Goal: Use online tool/utility: Utilize a website feature to perform a specific function

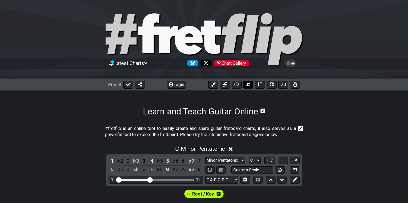
click at [248, 87] on button at bounding box center [248, 85] width 10 height 8
select select "A"
select select "New Scale"
select select "C"
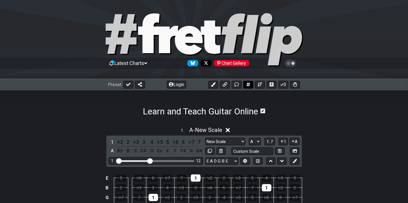
scroll to position [79, 0]
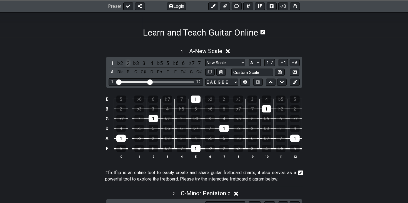
click at [128, 63] on div "2" at bounding box center [128, 63] width 7 height 8
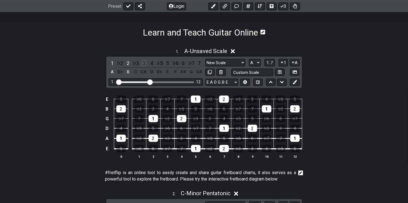
click at [146, 64] on div "3" at bounding box center [143, 63] width 7 height 8
click at [151, 64] on div "4" at bounding box center [151, 63] width 7 height 8
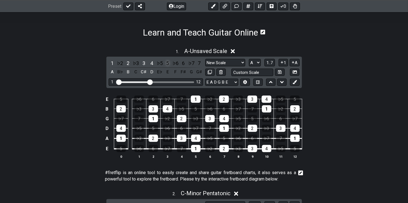
click at [170, 63] on div "5" at bounding box center [167, 63] width 7 height 8
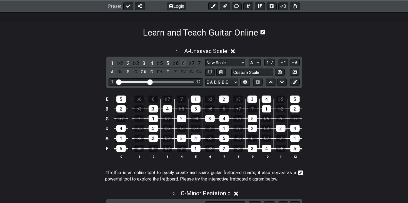
click at [183, 64] on div "6" at bounding box center [183, 63] width 7 height 8
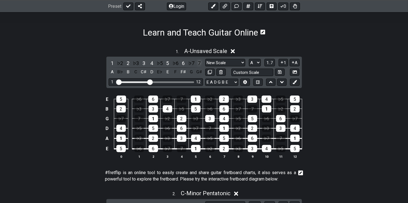
click at [199, 62] on div "7" at bounding box center [199, 63] width 7 height 8
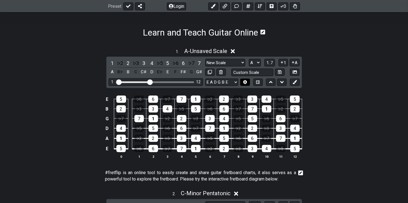
click at [246, 84] on button at bounding box center [244, 83] width 9 height 8
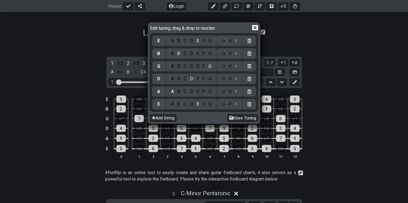
click at [189, 105] on div "D" at bounding box center [191, 104] width 7 height 6
click at [195, 77] on div "E" at bounding box center [198, 79] width 6 height 6
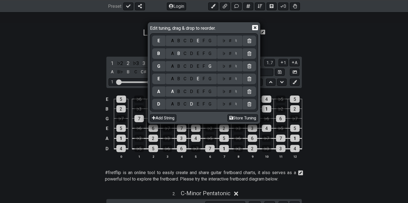
click at [170, 66] on div "A" at bounding box center [172, 66] width 6 height 6
click at [182, 53] on div "C" at bounding box center [185, 54] width 6 height 6
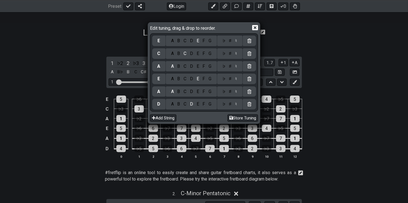
click at [227, 53] on div "♯" at bounding box center [230, 54] width 7 height 6
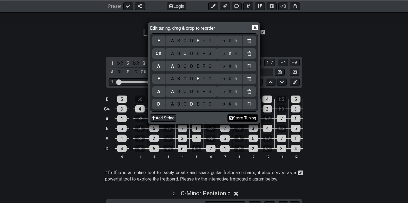
click at [250, 121] on button "Store Tuning" at bounding box center [243, 119] width 31 height 8
click at [258, 25] on icon at bounding box center [255, 27] width 6 height 5
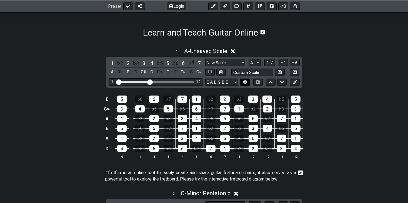
click at [243, 82] on icon at bounding box center [245, 82] width 4 height 4
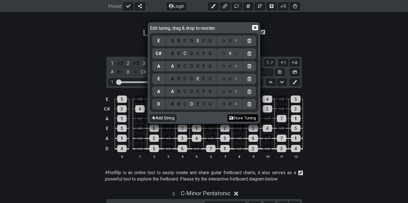
click at [243, 118] on button "Store Tuning" at bounding box center [243, 119] width 31 height 8
click at [257, 29] on icon at bounding box center [255, 27] width 6 height 5
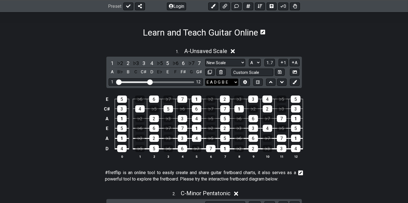
click at [225, 84] on select "E A D G B E D A E A C♯ E E A D G B E B E A D F♯ B A D G C E A D A D G B E E♭ A♭…" at bounding box center [221, 83] width 33 height 8
select select "D A E A C# E"
click at [205, 79] on select "E A D G B E D A E A C♯ E E A D G B E B E A D F♯ B A D G C E A D A D G B E E♭ A♭…" at bounding box center [221, 83] width 33 height 8
click at [148, 83] on div "1 12" at bounding box center [156, 82] width 95 height 8
drag, startPoint x: 148, startPoint y: 83, endPoint x: 178, endPoint y: 86, distance: 29.6
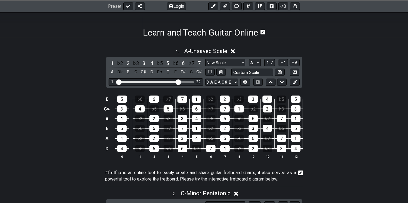
click at [178, 82] on input "Visible fret range" at bounding box center [155, 82] width 79 height 0
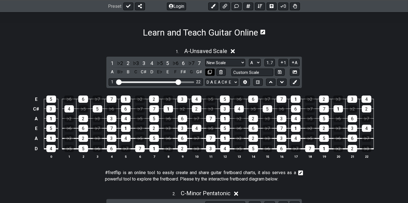
click at [212, 73] on icon at bounding box center [210, 72] width 4 height 4
select select "A"
select select "New Scale"
select select "D A E A C# E"
select select "C"
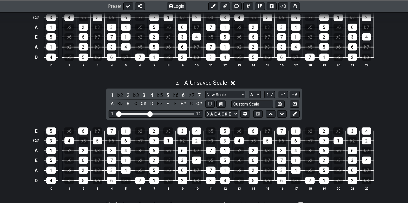
scroll to position [171, 0]
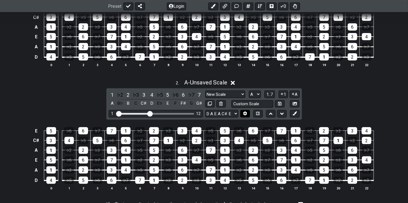
click at [247, 116] on button at bounding box center [244, 114] width 9 height 8
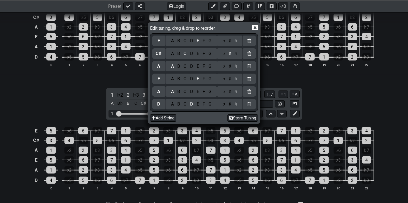
click at [254, 44] on div at bounding box center [249, 41] width 13 height 11
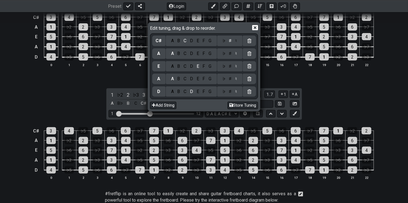
click at [254, 44] on div at bounding box center [249, 41] width 13 height 11
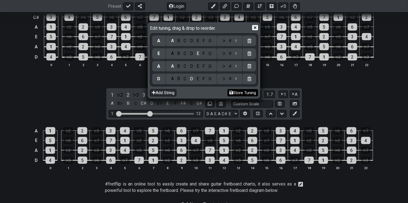
click at [251, 92] on button "Store Tuning" at bounding box center [243, 93] width 31 height 8
select select "D A E A"
click at [256, 28] on icon at bounding box center [255, 28] width 6 height 6
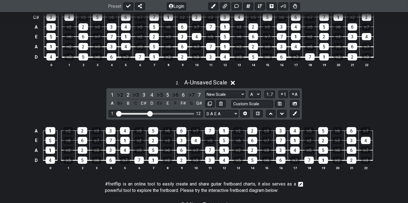
click at [151, 113] on input "Visible fret range" at bounding box center [155, 113] width 79 height 0
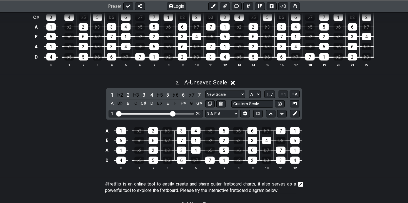
drag, startPoint x: 151, startPoint y: 113, endPoint x: 173, endPoint y: 118, distance: 22.6
click at [173, 113] on input "Visible fret range" at bounding box center [155, 113] width 79 height 0
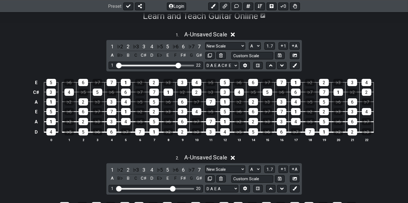
scroll to position [95, 0]
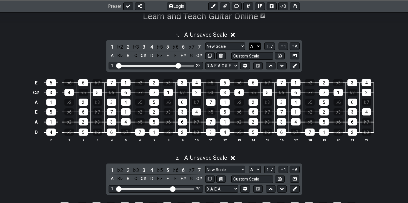
click at [254, 46] on select "A♭ A A♯ B♭ B C C♯ D♭ D D♯ E♭ E F F♯ G♭ G G♯" at bounding box center [255, 47] width 12 height 8
select select "E"
click at [249, 43] on select "A♭ A A♯ B♭ B C C♯ D♭ D D♯ E♭ E F F♯ G♭ G G♯" at bounding box center [255, 47] width 12 height 8
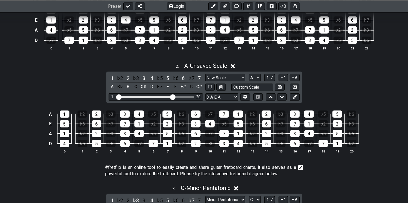
scroll to position [189, 0]
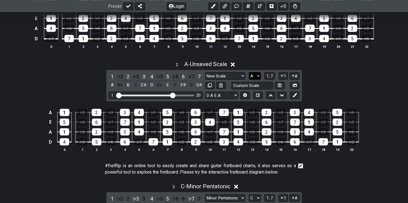
click at [256, 76] on select "A♭ A A♯ B♭ B C C♯ D♭ D D♯ E♭ E F F♯ G♭ G G♯" at bounding box center [255, 76] width 12 height 8
select select "E"
click at [249, 72] on select "A♭ A A♯ B♭ B C C♯ D♭ D D♯ E♭ E F F♯ G♭ G G♯" at bounding box center [255, 76] width 12 height 8
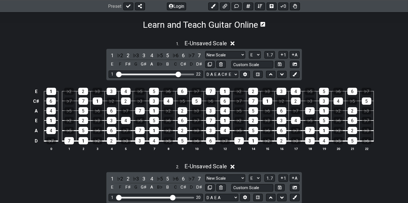
scroll to position [89, 0]
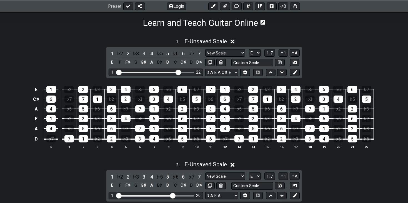
click at [252, 57] on div "New Scale New Scale Minor Pentatonic Major Pentatonic Minor Blues Major Blues M…" at bounding box center [252, 57] width 95 height 17
click at [252, 56] on div "New Scale New Scale Minor Pentatonic Major Pentatonic Minor Blues Major Blues M…" at bounding box center [252, 57] width 95 height 17
click at [251, 55] on select "A♭ A A♯ B♭ B C C♯ D♭ D D♯ E♭ E F F♯ G♭ G G♯" at bounding box center [255, 53] width 12 height 8
click at [249, 49] on select "A♭ A A♯ B♭ B C C♯ D♭ D D♯ E♭ E F F♯ G♭ G G♯" at bounding box center [255, 53] width 12 height 8
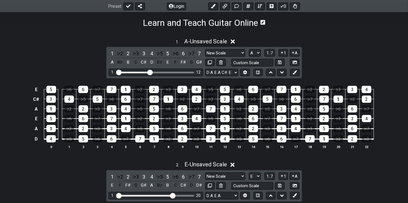
drag, startPoint x: 178, startPoint y: 72, endPoint x: 151, endPoint y: 73, distance: 27.5
click at [151, 72] on input "Visible fret range" at bounding box center [155, 72] width 79 height 0
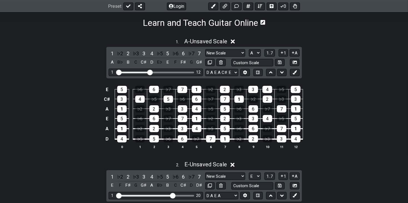
click at [345, 80] on div "E 5 ♭6 6 ♭7 7 1 ♭2 2 ♭3 3 4 ♭5 5 C♯ 3 4 ♭5 5 ♭6 6 ♭7 7 1 ♭2 2 ♭3 3 A 1 ♭2 2 ♭3 …" at bounding box center [204, 118] width 408 height 78
click at [293, 63] on icon at bounding box center [295, 62] width 4 height 3
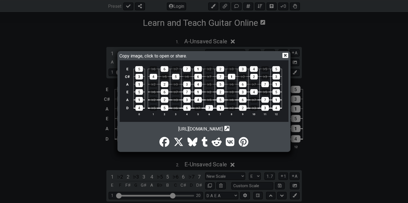
click at [321, 143] on div "Copy image, click to open or share. [URL][DOMAIN_NAME] Copy url to clipboard" at bounding box center [204, 101] width 408 height 203
click at [286, 58] on icon at bounding box center [286, 55] width 6 height 5
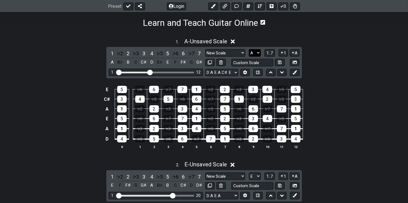
click at [254, 51] on select "A♭ A A♯ B♭ B C C♯ D♭ D D♯ E♭ E F F♯ G♭ G G♯" at bounding box center [255, 53] width 12 height 8
select select "D"
click at [249, 49] on select "A♭ A A♯ B♭ B C C♯ D♭ D D♯ E♭ E F F♯ G♭ G G♯" at bounding box center [255, 53] width 12 height 8
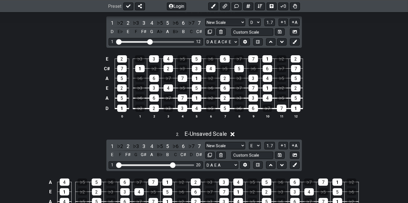
scroll to position [119, 0]
click at [150, 45] on div "1 12" at bounding box center [156, 42] width 95 height 8
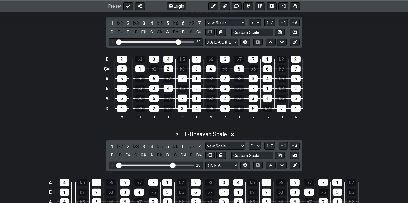
drag, startPoint x: 150, startPoint y: 43, endPoint x: 178, endPoint y: 45, distance: 27.9
click at [178, 42] on input "Visible fret range" at bounding box center [155, 42] width 79 height 0
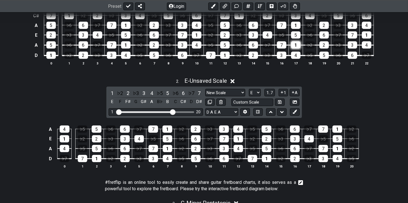
scroll to position [177, 0]
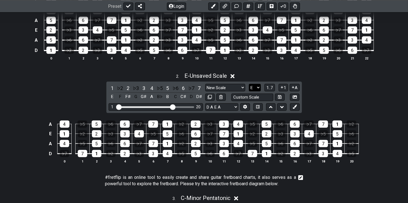
click at [258, 89] on select "A♭ A A♯ B♭ B C C♯ D♭ D D♯ E♭ E F F♯ G♭ G G♯" at bounding box center [255, 88] width 12 height 8
select select "D"
click at [249, 84] on select "A♭ A A♯ B♭ B C C♯ D♭ D D♯ E♭ E F F♯ G♭ G G♯" at bounding box center [255, 88] width 12 height 8
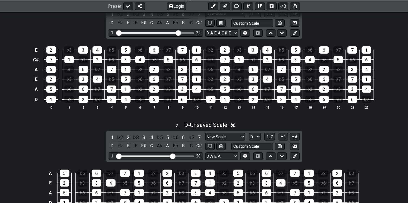
scroll to position [82, 0]
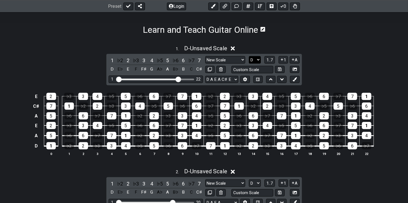
click at [258, 59] on select "A♭ A A♯ B♭ B C C♯ D♭ D D♯ E♭ E F F♯ G♭ G G♯" at bounding box center [255, 60] width 12 height 8
select select "C"
click at [249, 56] on select "A♭ A A♯ B♭ B C C♯ D♭ D D♯ E♭ E F F♯ G♭ G G♯" at bounding box center [255, 60] width 12 height 8
